Goal: Complete application form: Complete application form

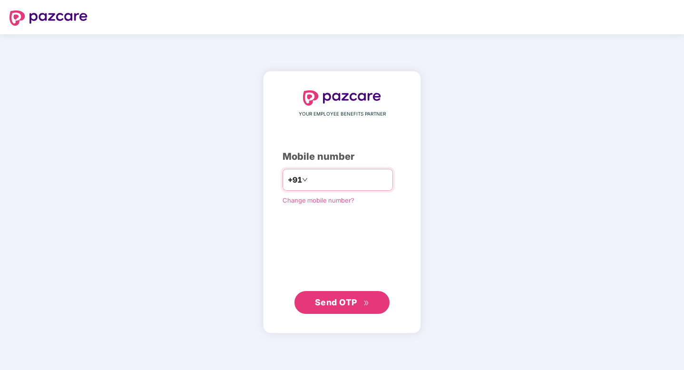
click at [320, 186] on input "number" at bounding box center [349, 179] width 78 height 15
type input "**********"
click at [348, 303] on span "Send OTP" at bounding box center [336, 302] width 42 height 10
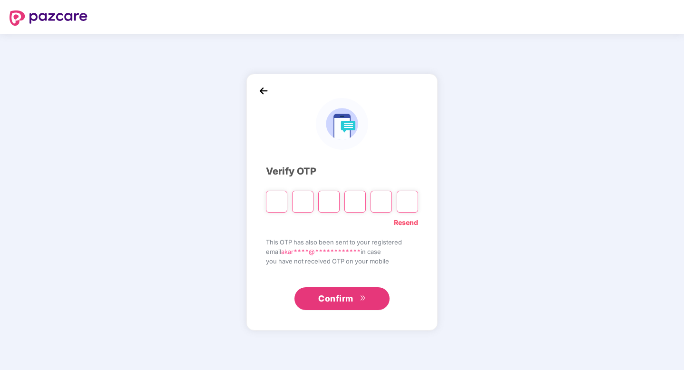
type input "*"
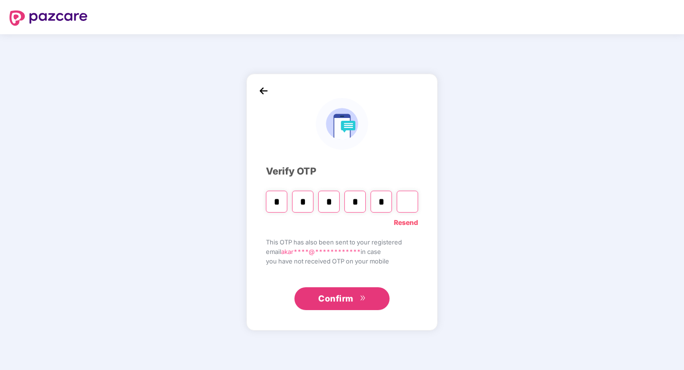
type input "*"
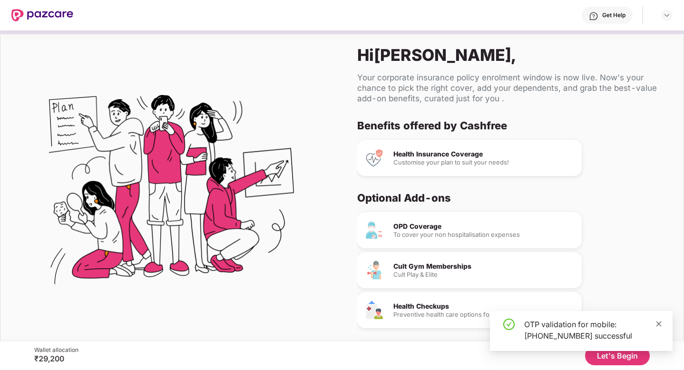
click at [659, 323] on icon "close" at bounding box center [658, 323] width 5 height 5
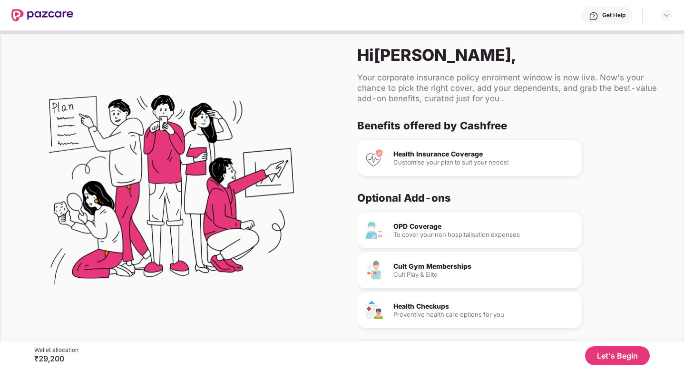
click at [604, 354] on button "Let's Begin" at bounding box center [617, 355] width 65 height 19
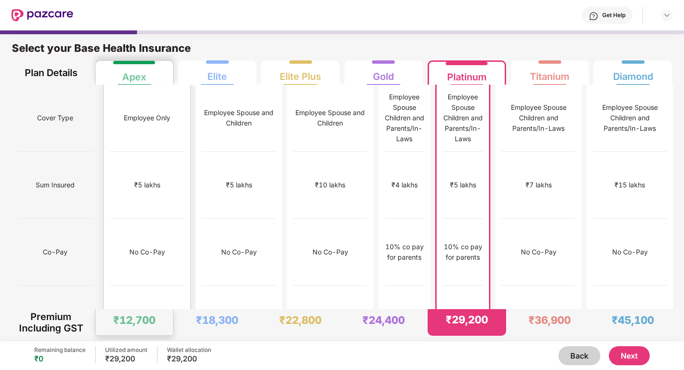
click at [124, 152] on div "₹5 lakhs" at bounding box center [147, 185] width 74 height 67
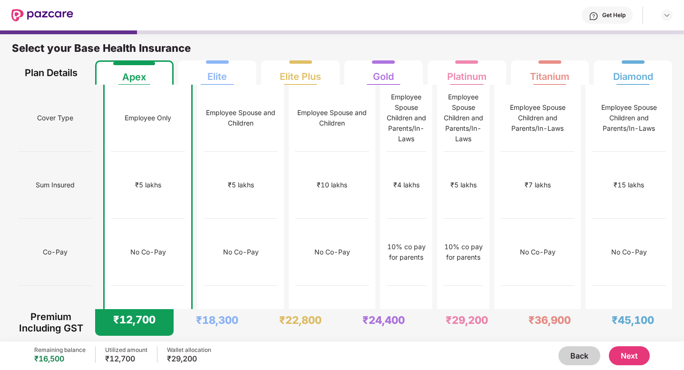
click at [630, 358] on button "Next" at bounding box center [629, 355] width 41 height 19
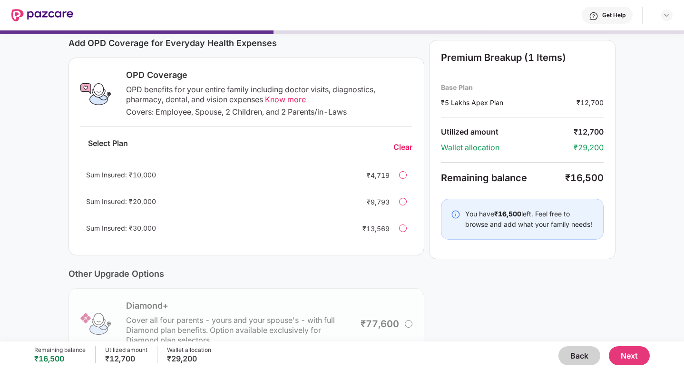
scroll to position [224, 0]
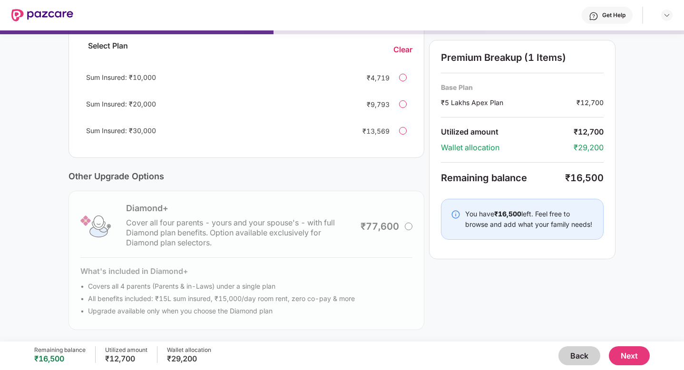
click at [628, 359] on button "Next" at bounding box center [629, 355] width 41 height 19
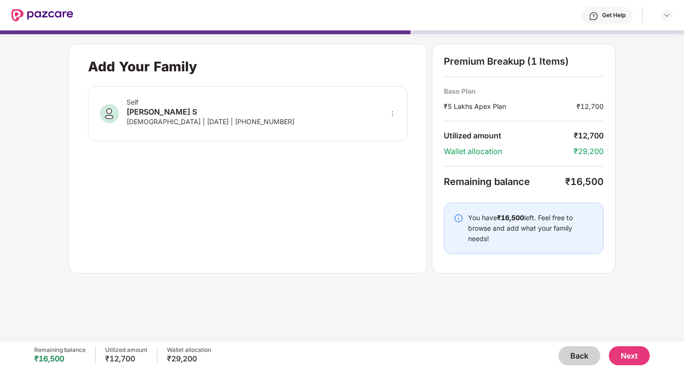
click at [631, 356] on button "Next" at bounding box center [629, 355] width 41 height 19
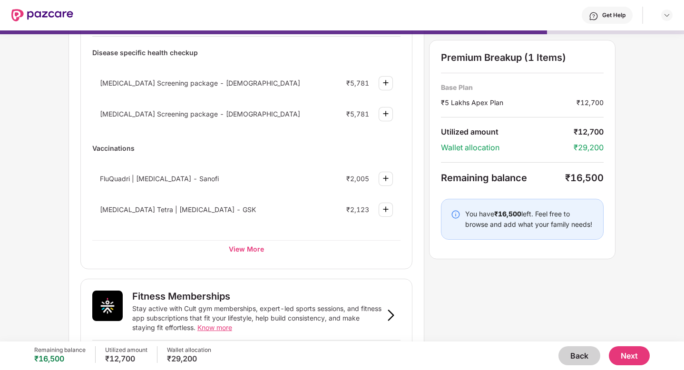
scroll to position [113, 0]
click at [256, 253] on div "View More" at bounding box center [246, 248] width 308 height 17
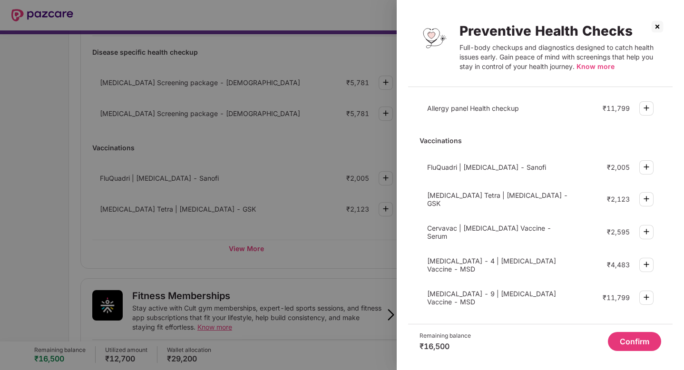
scroll to position [0, 0]
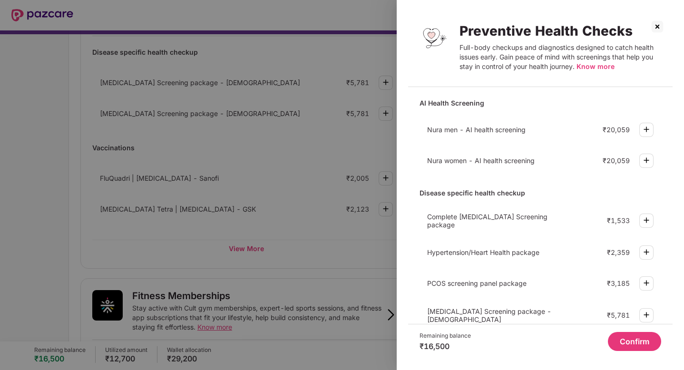
click at [656, 27] on img at bounding box center [657, 26] width 15 height 15
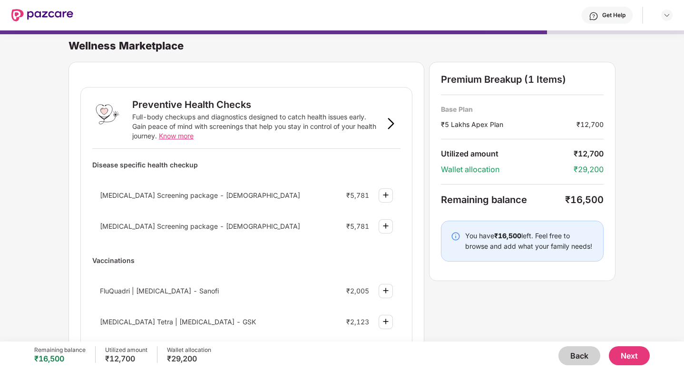
click at [579, 351] on button "Back" at bounding box center [579, 355] width 42 height 19
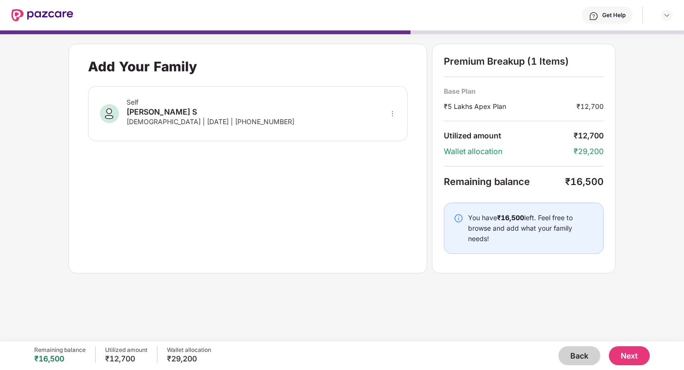
click at [579, 351] on button "Back" at bounding box center [579, 355] width 42 height 19
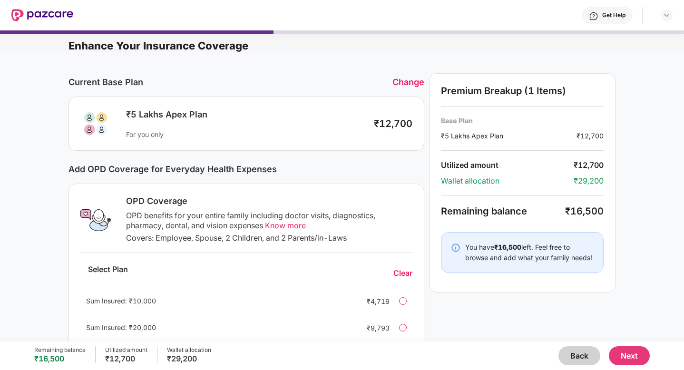
click at [579, 351] on button "Back" at bounding box center [579, 355] width 42 height 19
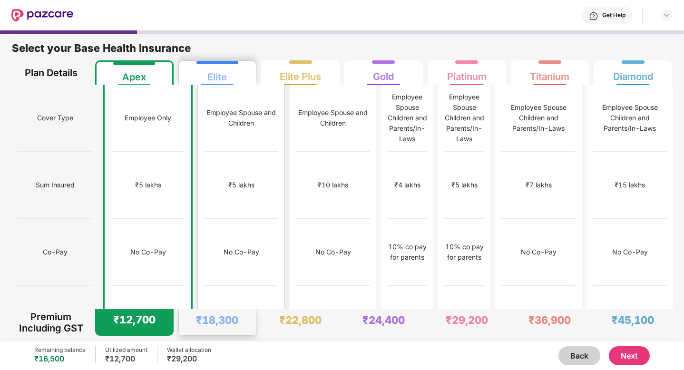
click at [241, 107] on div "Employee Spouse and Children" at bounding box center [241, 117] width 74 height 21
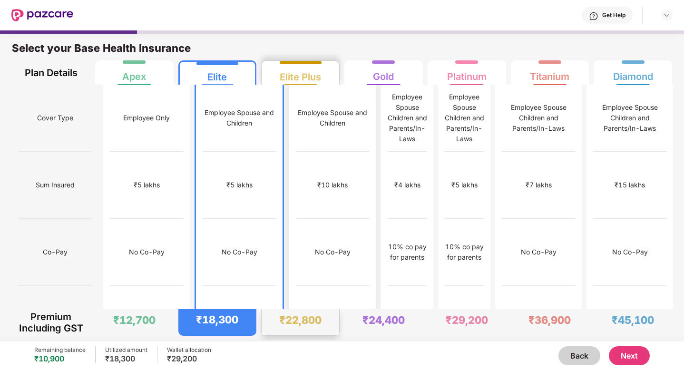
click at [301, 139] on div "Employee Spouse and Children" at bounding box center [332, 118] width 74 height 67
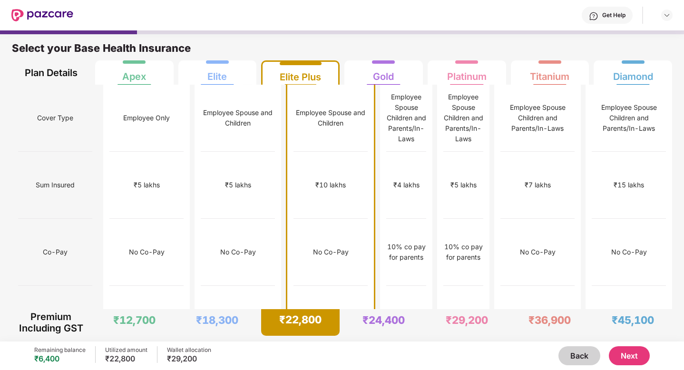
click at [628, 352] on button "Next" at bounding box center [629, 355] width 41 height 19
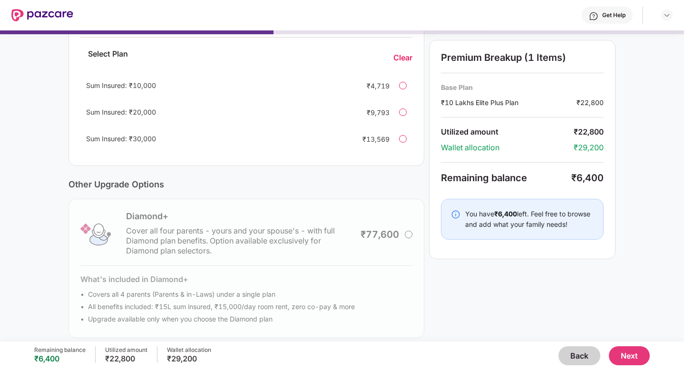
scroll to position [224, 0]
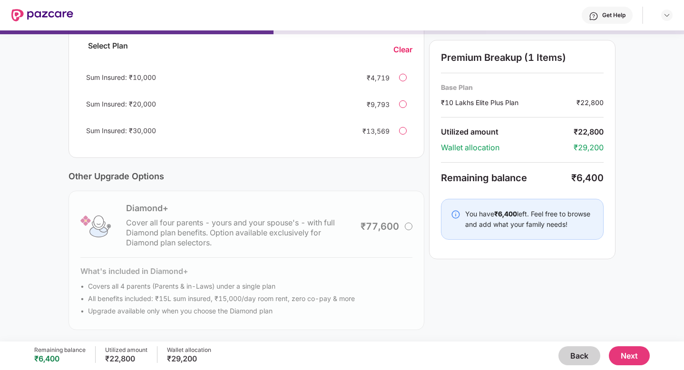
click at [627, 361] on button "Next" at bounding box center [629, 355] width 41 height 19
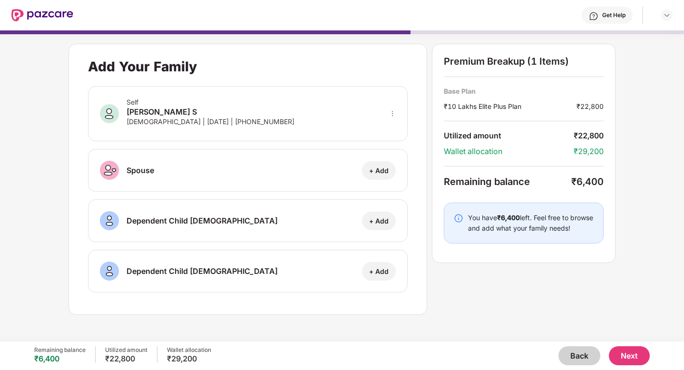
click at [617, 349] on button "Next" at bounding box center [629, 355] width 41 height 19
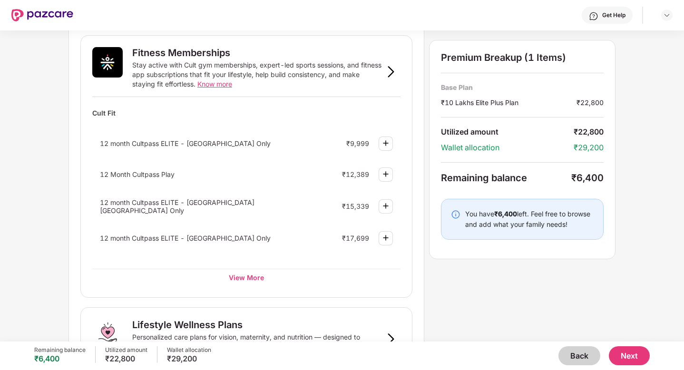
scroll to position [359, 0]
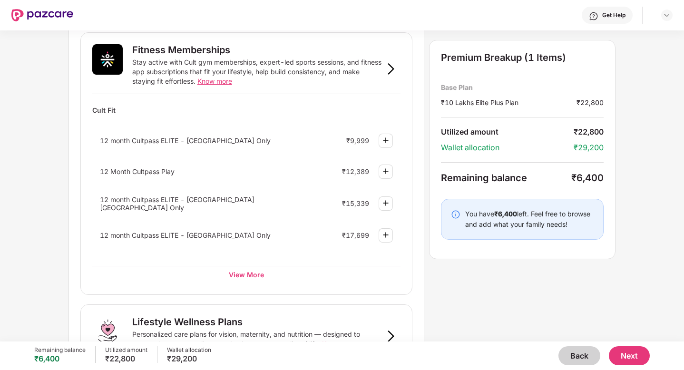
click at [250, 274] on div "View More" at bounding box center [246, 274] width 308 height 17
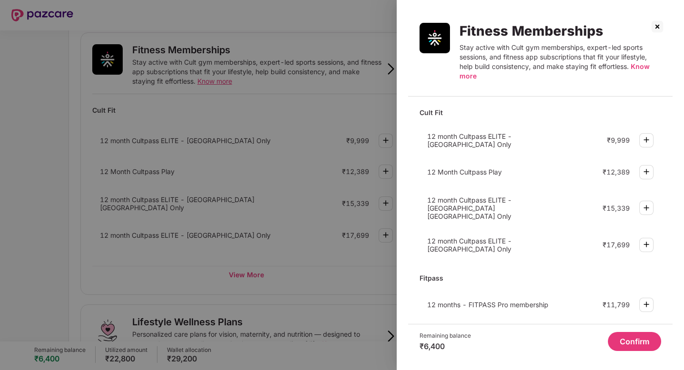
scroll to position [2, 0]
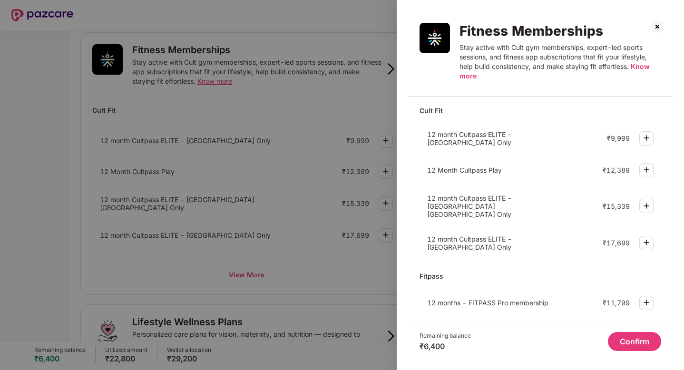
click at [645, 136] on img at bounding box center [646, 137] width 11 height 11
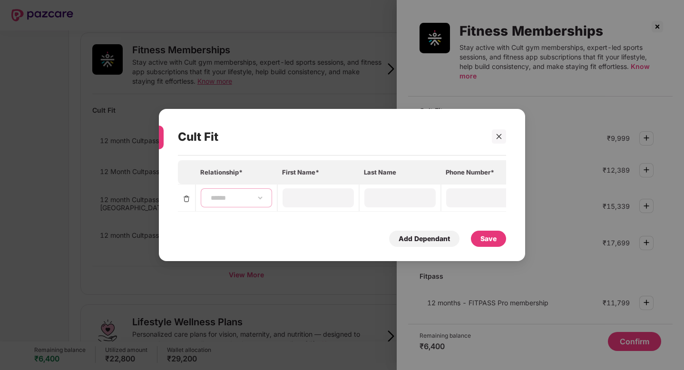
click at [242, 196] on select "**********" at bounding box center [236, 198] width 55 height 8
select select "****"
type input "******"
type input "*"
type input "**********"
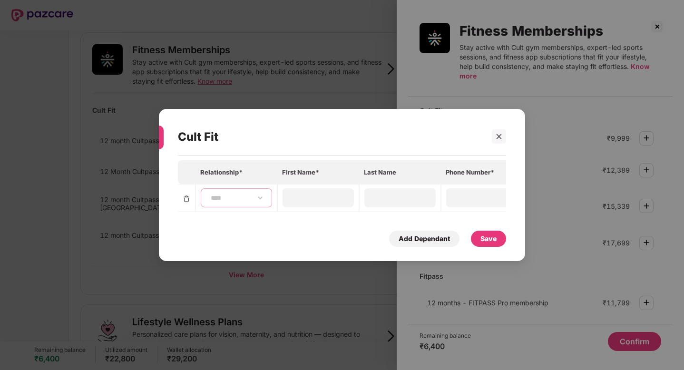
type input "**********"
click at [493, 234] on div "Save" at bounding box center [488, 239] width 16 height 10
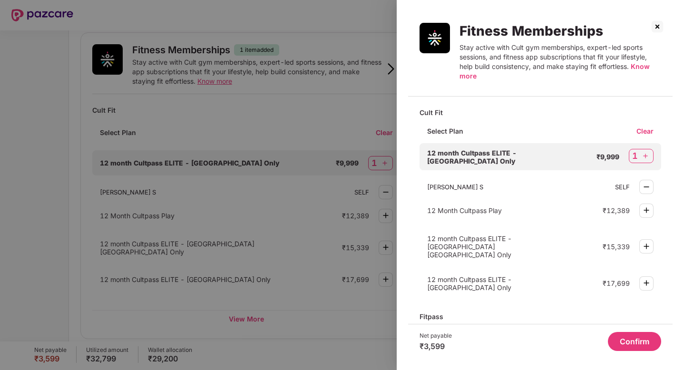
scroll to position [42, 0]
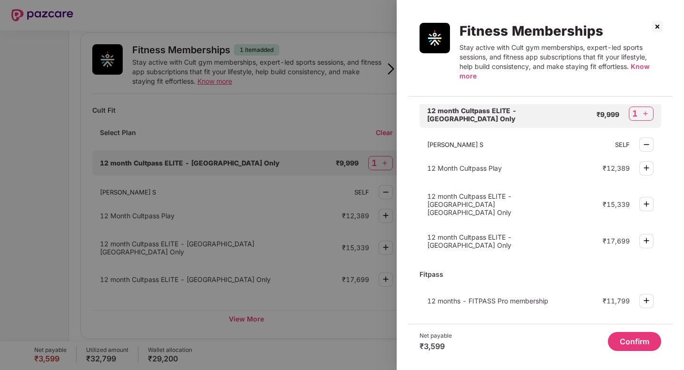
click at [628, 337] on button "Confirm" at bounding box center [634, 341] width 53 height 19
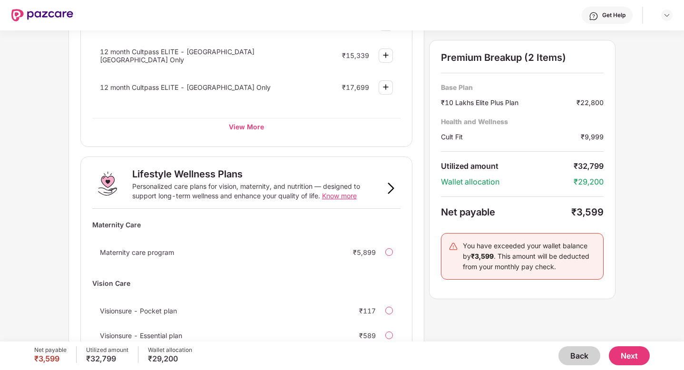
scroll to position [611, 0]
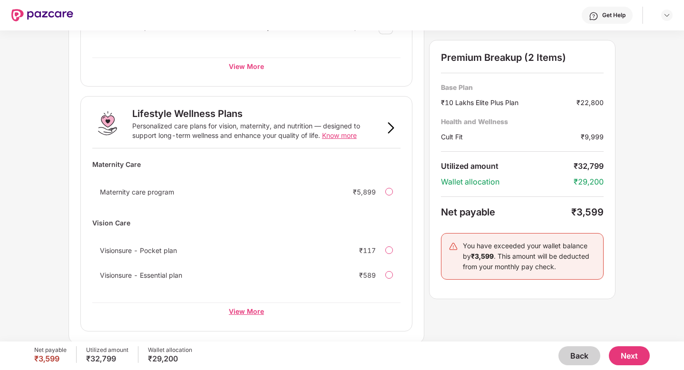
click at [250, 306] on div "View More" at bounding box center [246, 310] width 308 height 17
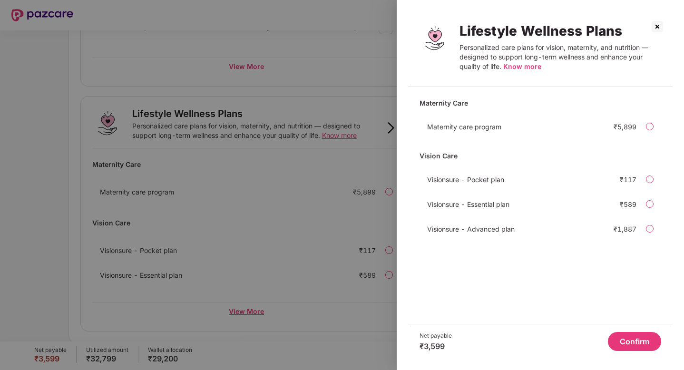
scroll to position [0, 0]
click at [657, 26] on img at bounding box center [657, 26] width 15 height 15
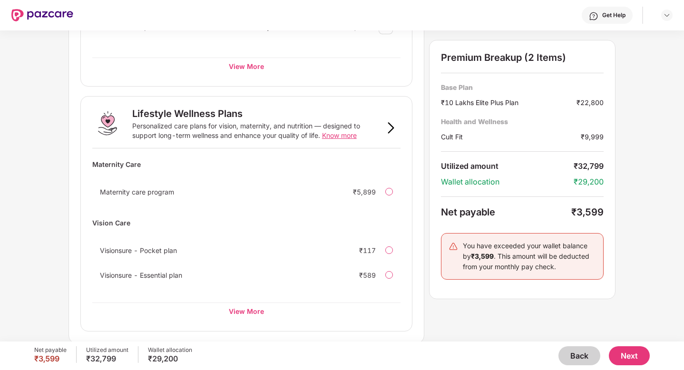
click at [631, 351] on button "Next" at bounding box center [629, 355] width 41 height 19
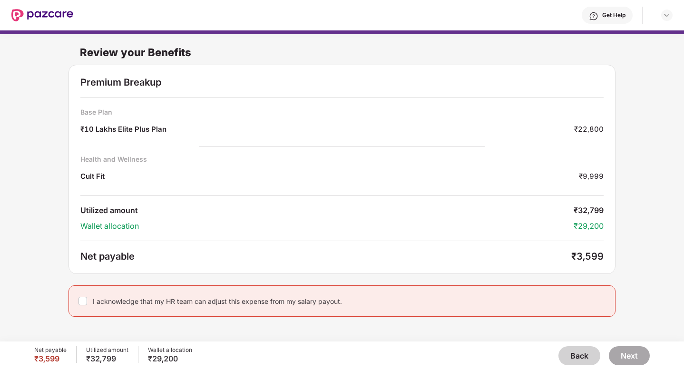
click at [271, 302] on div "I acknowledge that my HR team can adjust this expense from my salary payout." at bounding box center [217, 301] width 249 height 9
click at [637, 351] on button "Next" at bounding box center [629, 355] width 41 height 19
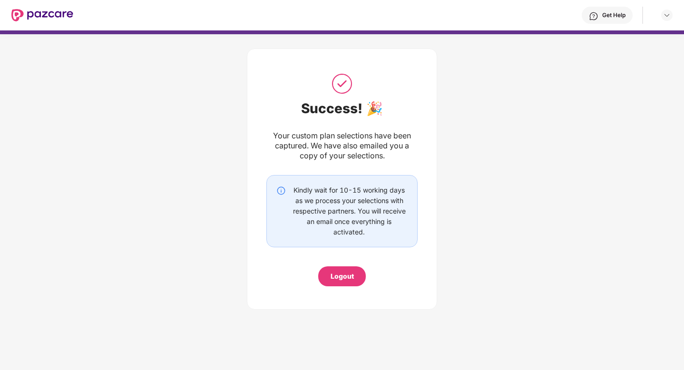
click at [342, 279] on div "Logout" at bounding box center [342, 276] width 23 height 10
